Goal: Information Seeking & Learning: Find specific fact

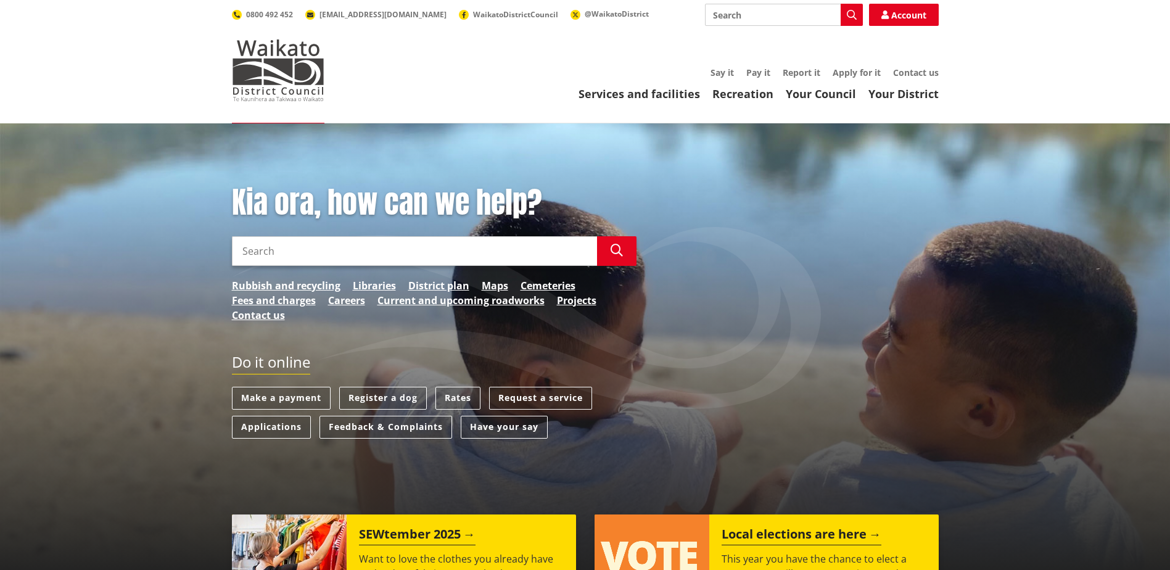
click at [386, 246] on input "Search" at bounding box center [414, 251] width 365 height 30
type input "application fee"
click at [627, 255] on button "Search" at bounding box center [616, 251] width 39 height 30
click at [400, 256] on input "application fee" at bounding box center [414, 251] width 365 height 30
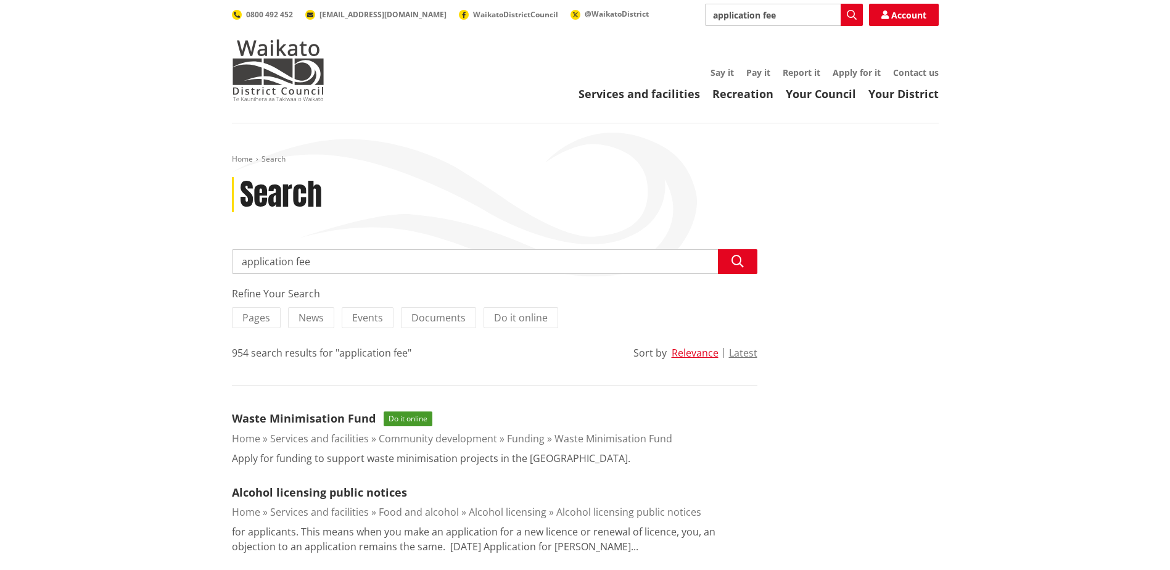
click at [348, 263] on input "application fee" at bounding box center [494, 261] width 525 height 25
drag, startPoint x: 348, startPoint y: 263, endPoint x: 195, endPoint y: 263, distance: 153.6
type input "resource consent fees"
click at [728, 263] on button "Search" at bounding box center [737, 261] width 39 height 25
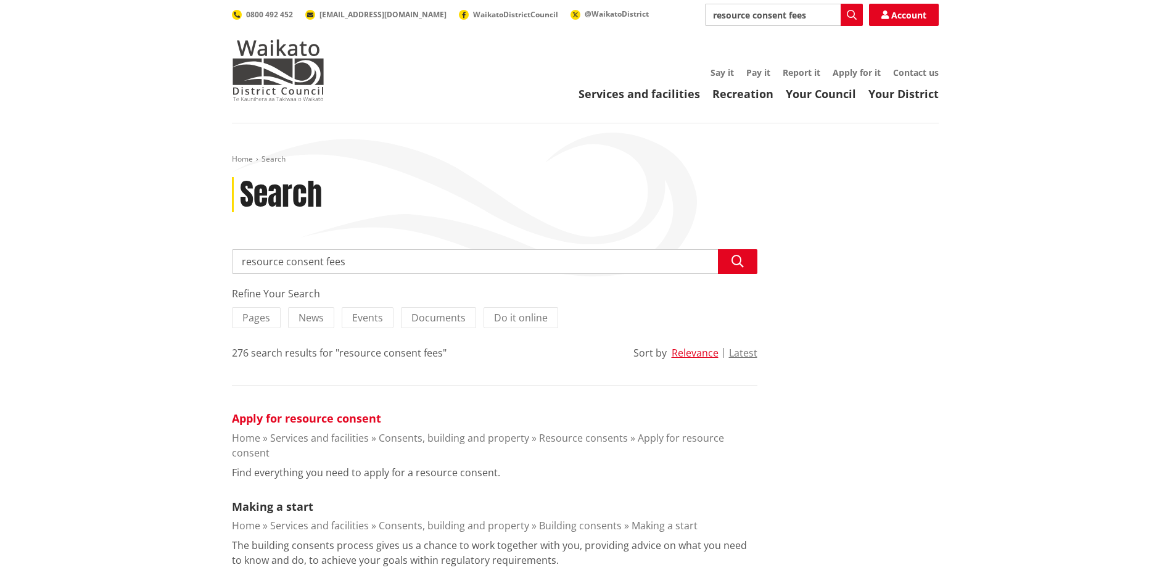
click at [310, 420] on link "Apply for resource consent" at bounding box center [306, 418] width 149 height 15
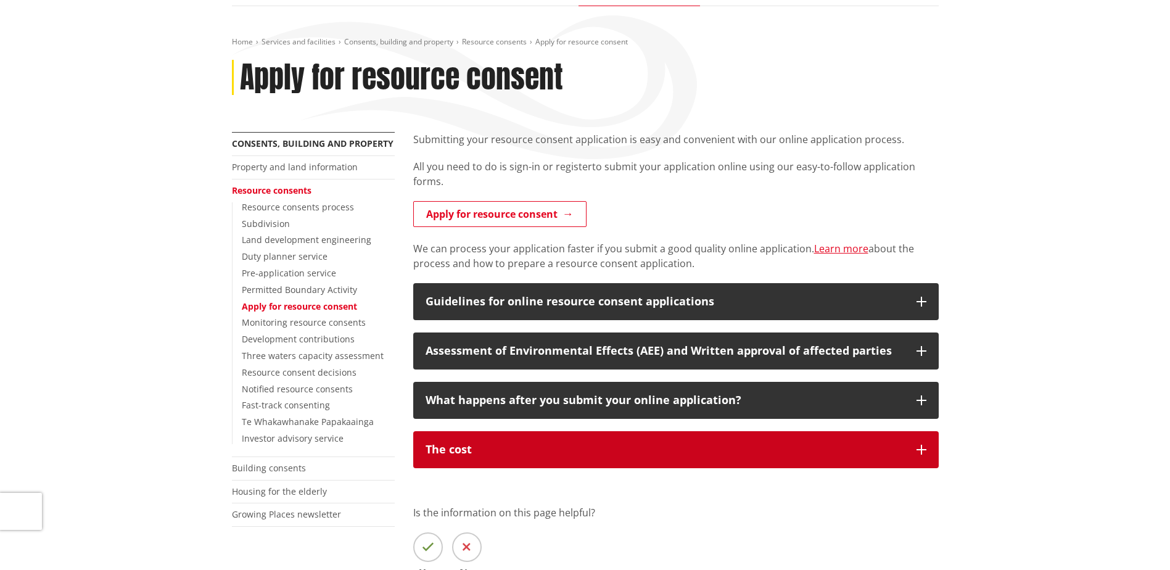
scroll to position [144, 0]
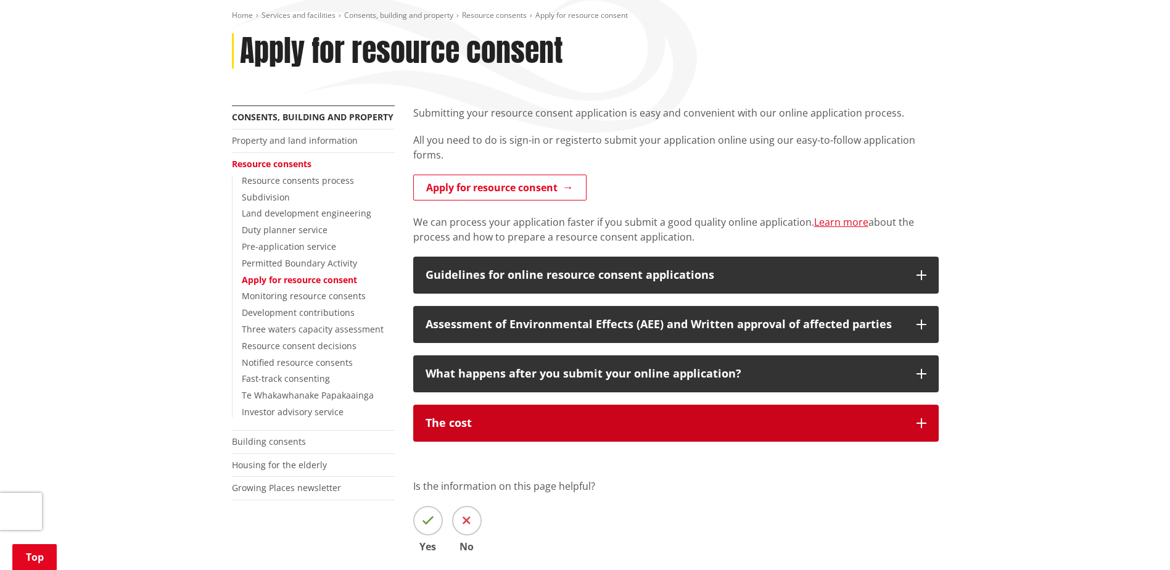
click at [534, 426] on div "The cost" at bounding box center [665, 423] width 479 height 12
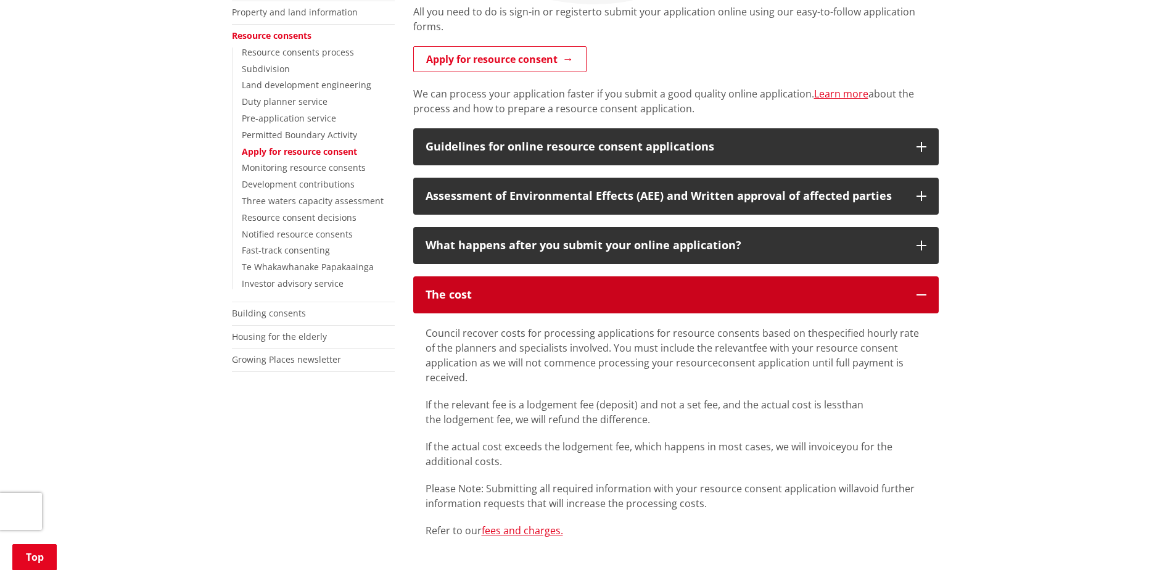
scroll to position [432, 0]
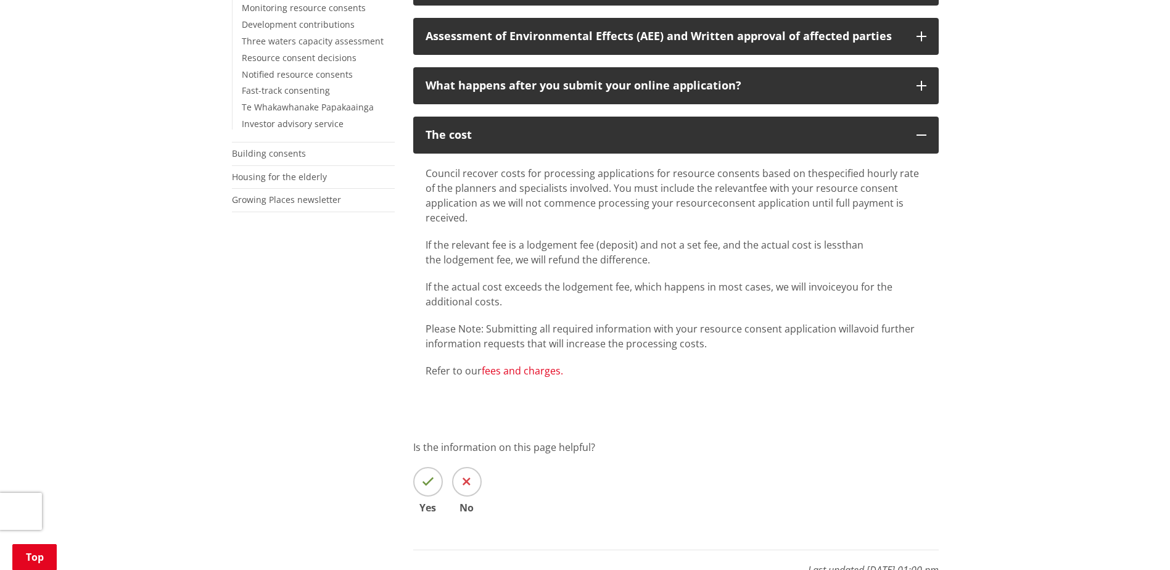
click at [503, 365] on link "fees and charges." at bounding box center [522, 371] width 81 height 14
